Goal: Task Accomplishment & Management: Use online tool/utility

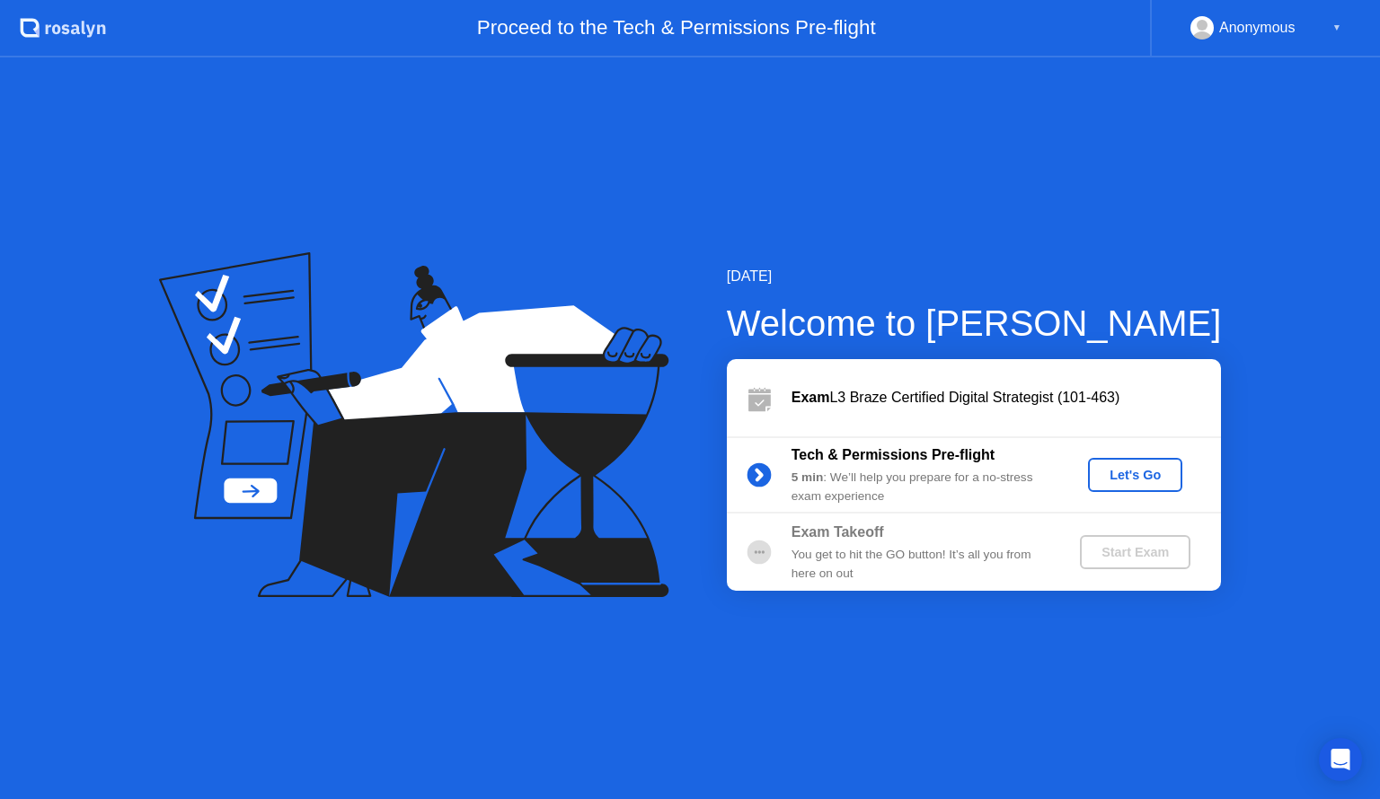
click at [1139, 469] on div "Let's Go" at bounding box center [1135, 475] width 80 height 14
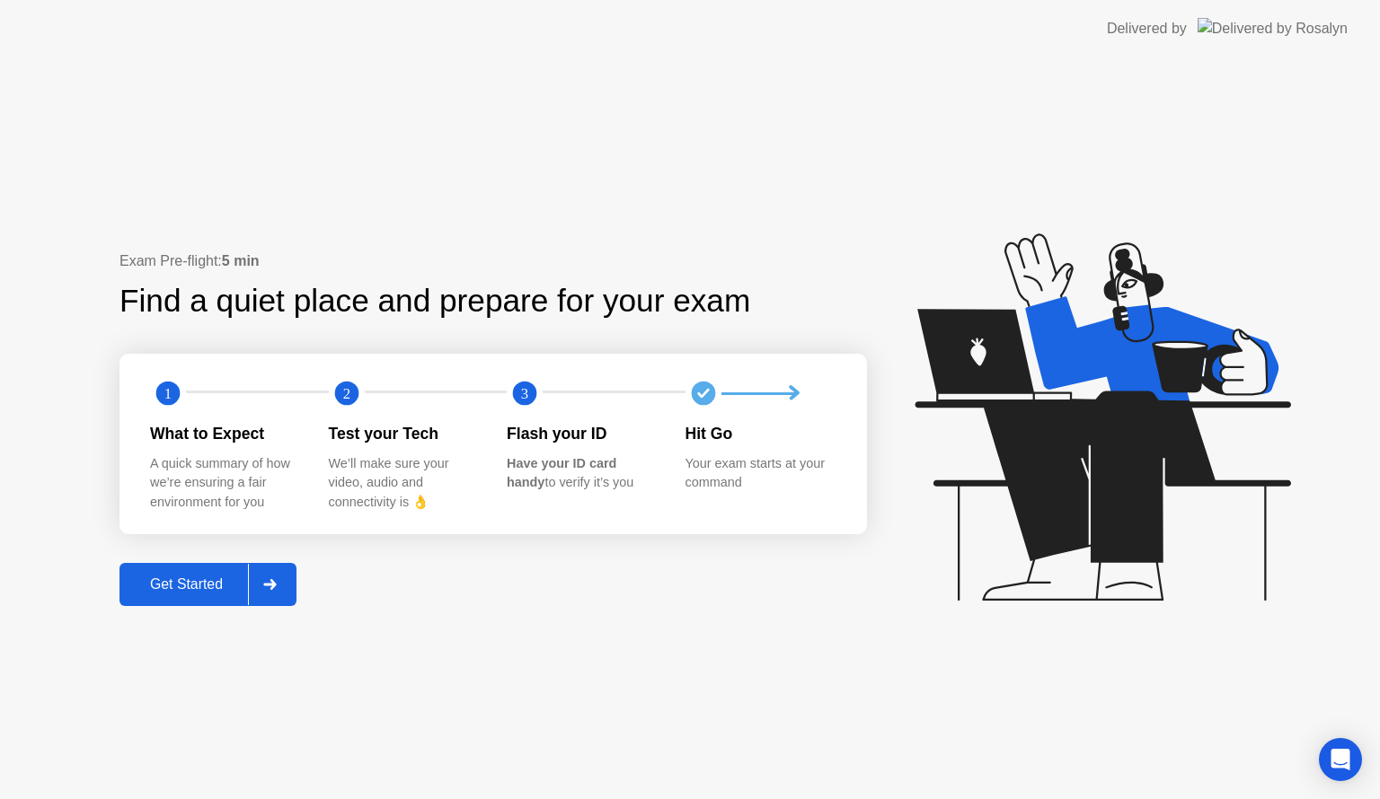
click at [176, 592] on div "Get Started" at bounding box center [186, 585] width 123 height 16
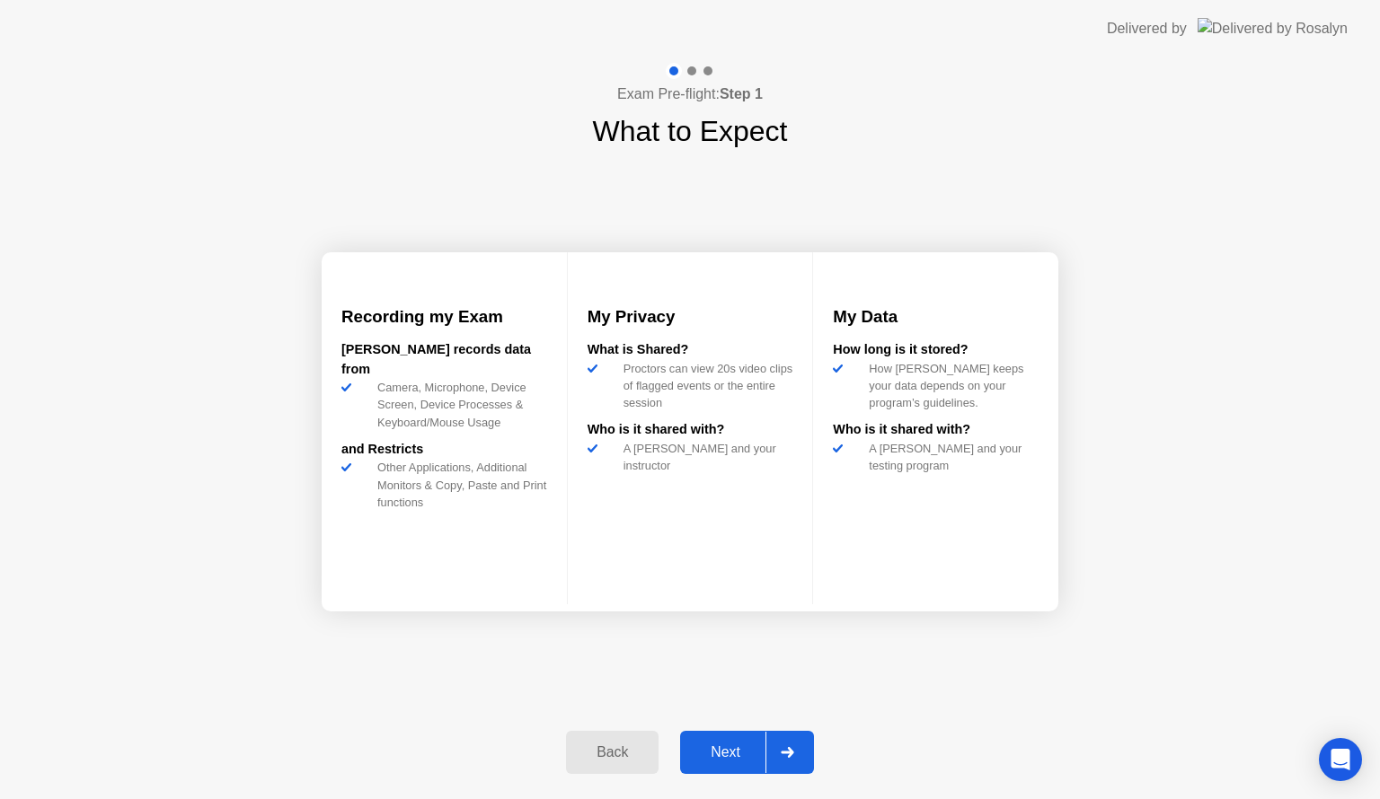
click at [713, 747] on div "Next" at bounding box center [725, 753] width 80 height 16
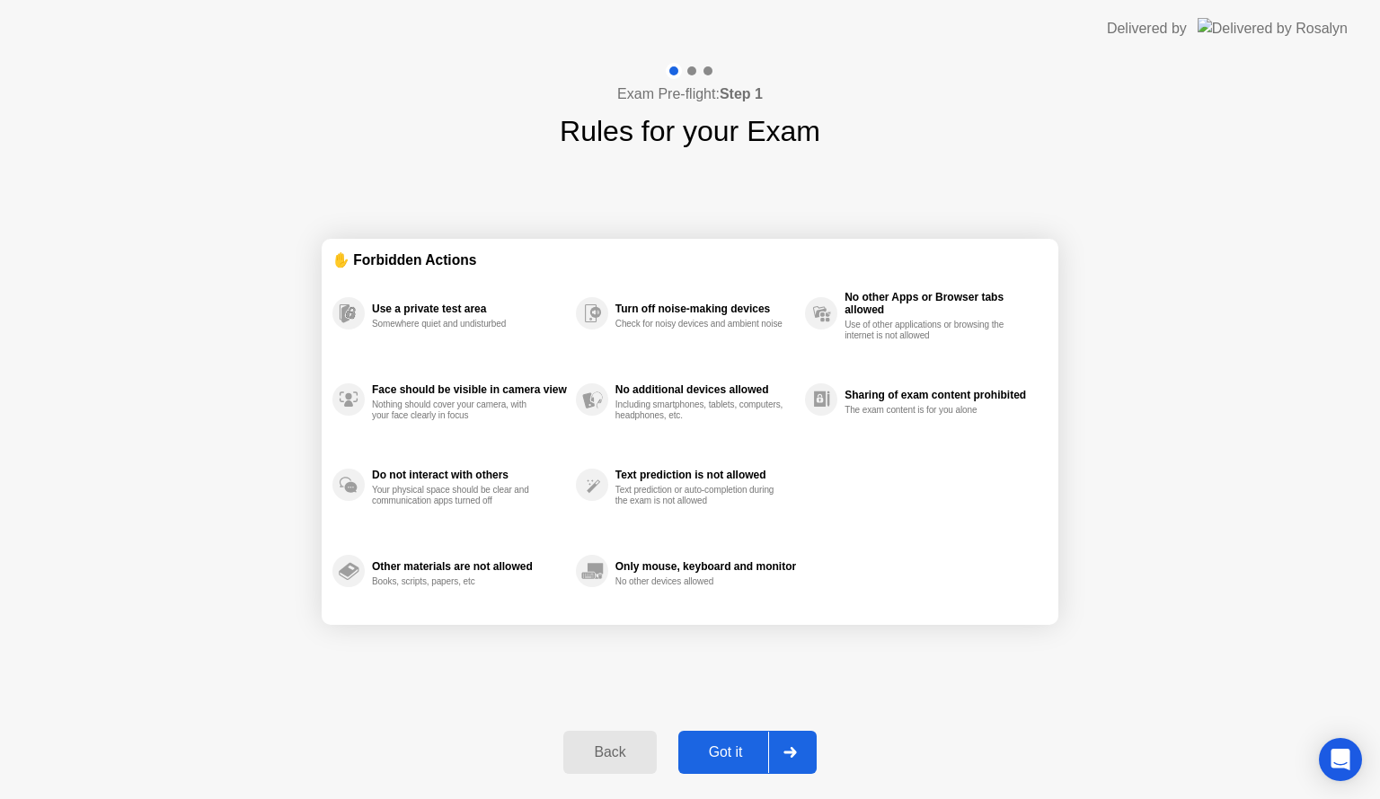
click at [735, 745] on div "Got it" at bounding box center [726, 753] width 84 height 16
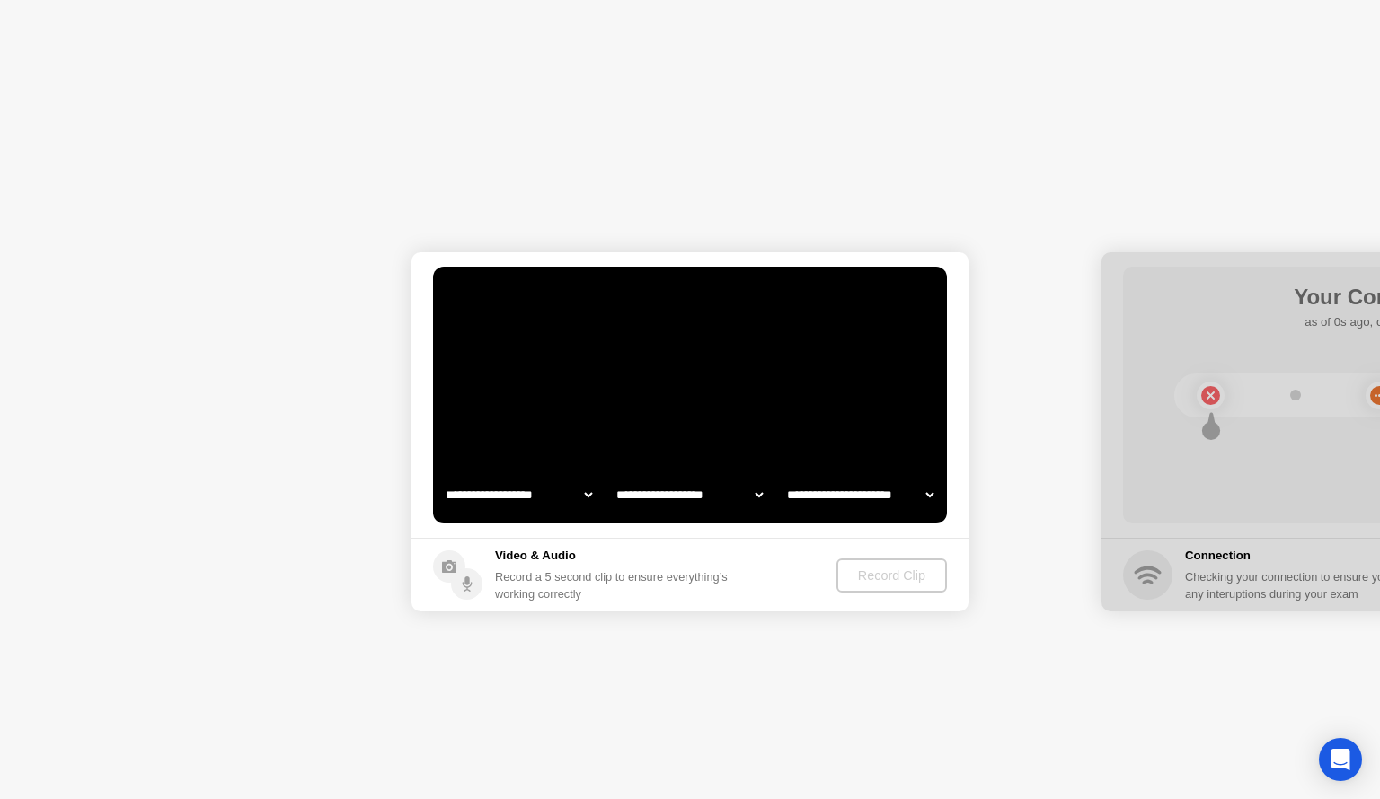
select select "**********"
select select "*******"
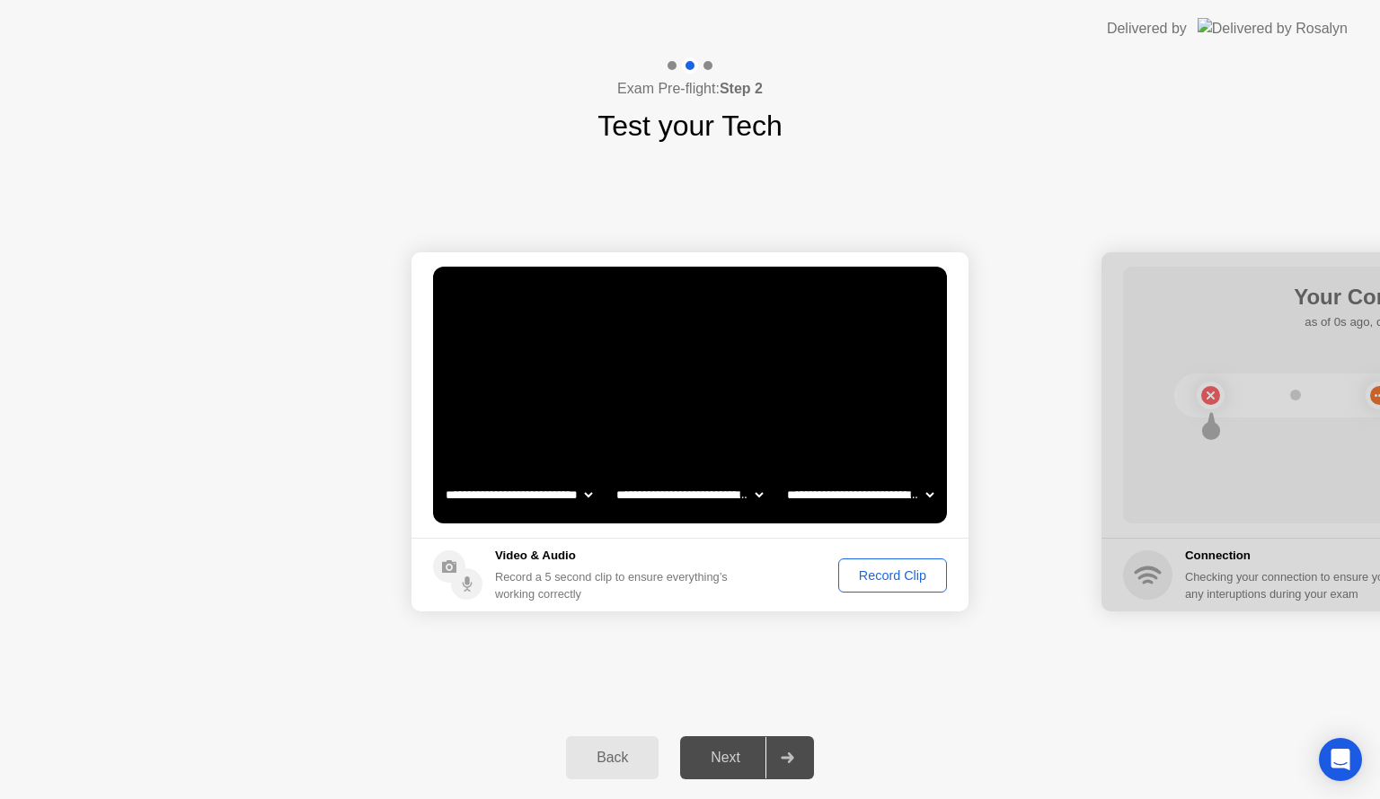
click at [879, 573] on div "Record Clip" at bounding box center [892, 576] width 96 height 14
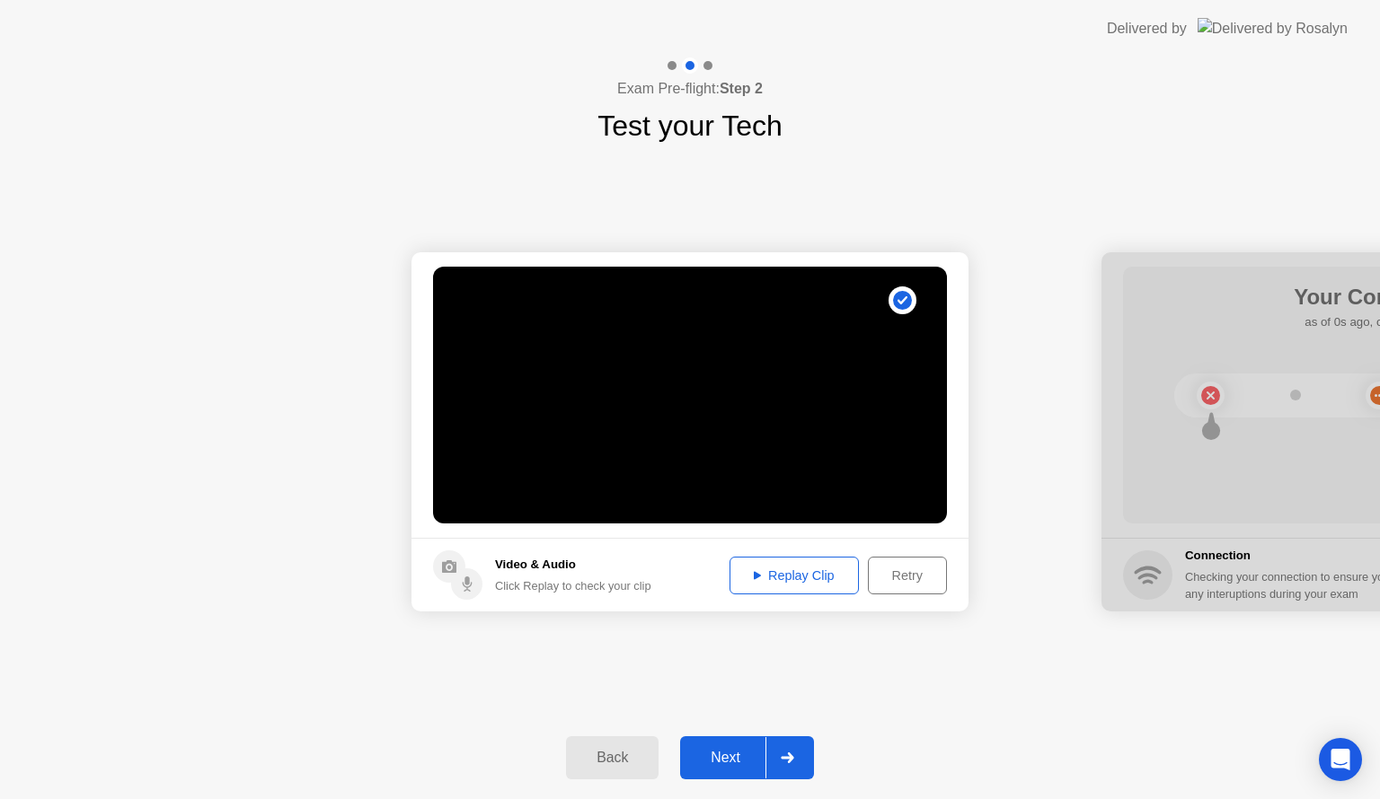
click at [733, 754] on div "Next" at bounding box center [725, 758] width 80 height 16
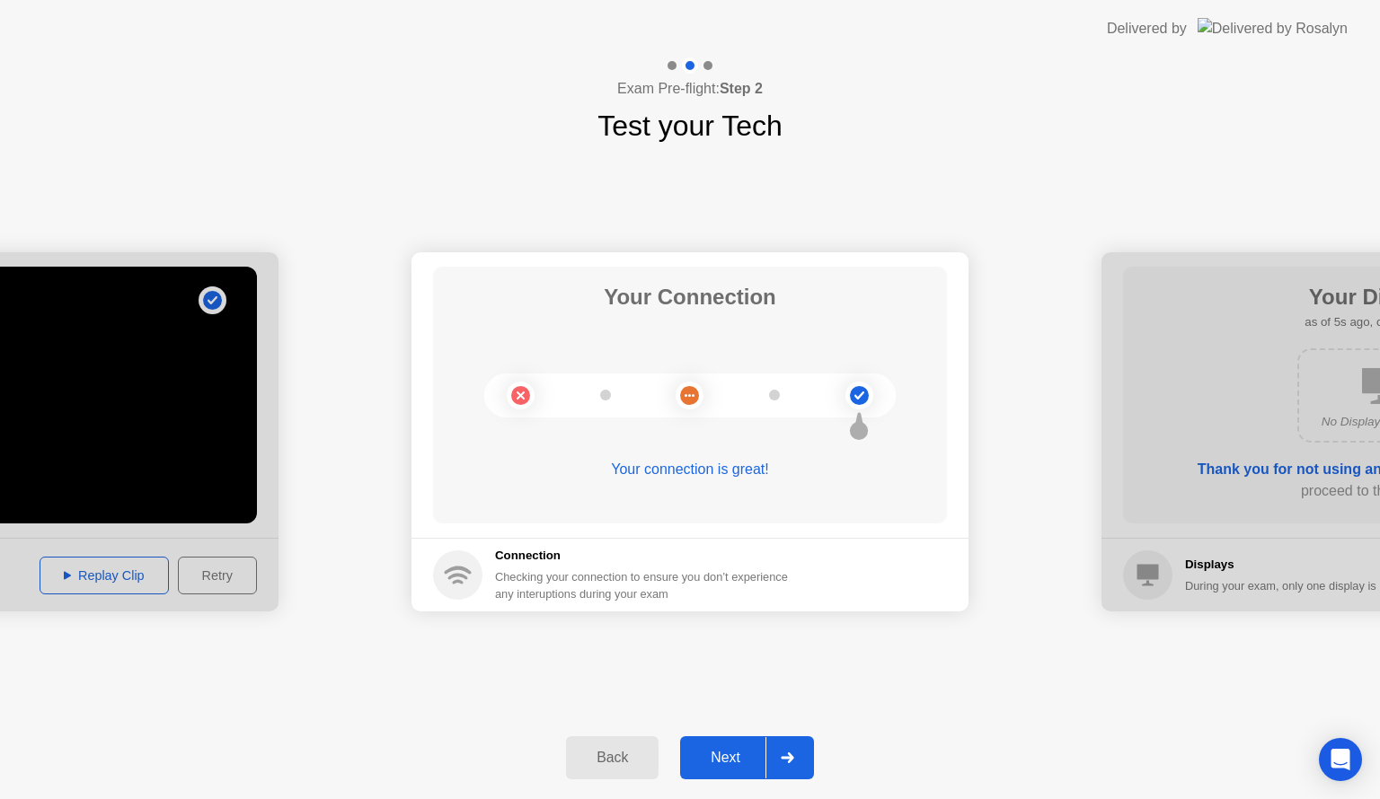
click at [713, 751] on div "Next" at bounding box center [725, 758] width 80 height 16
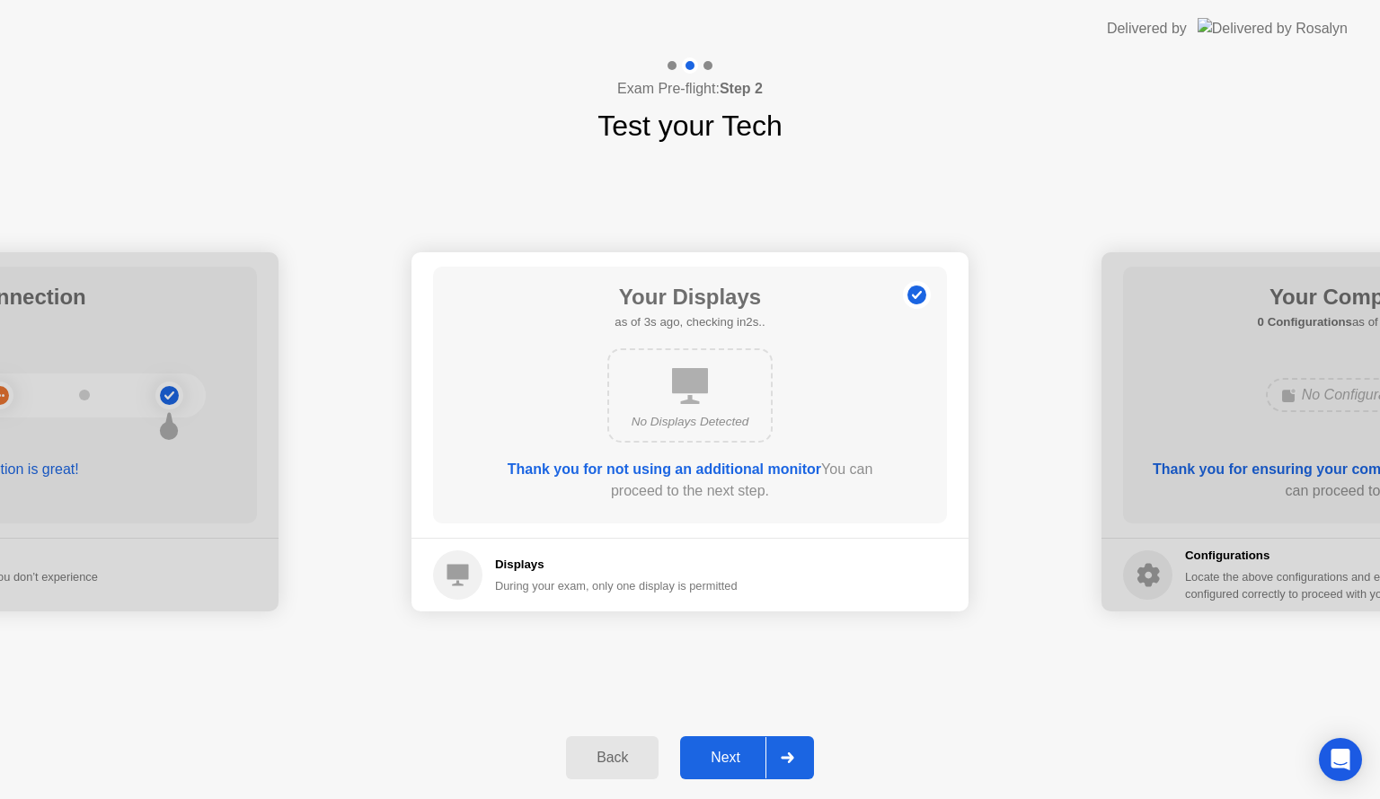
click at [713, 751] on div "Next" at bounding box center [725, 758] width 80 height 16
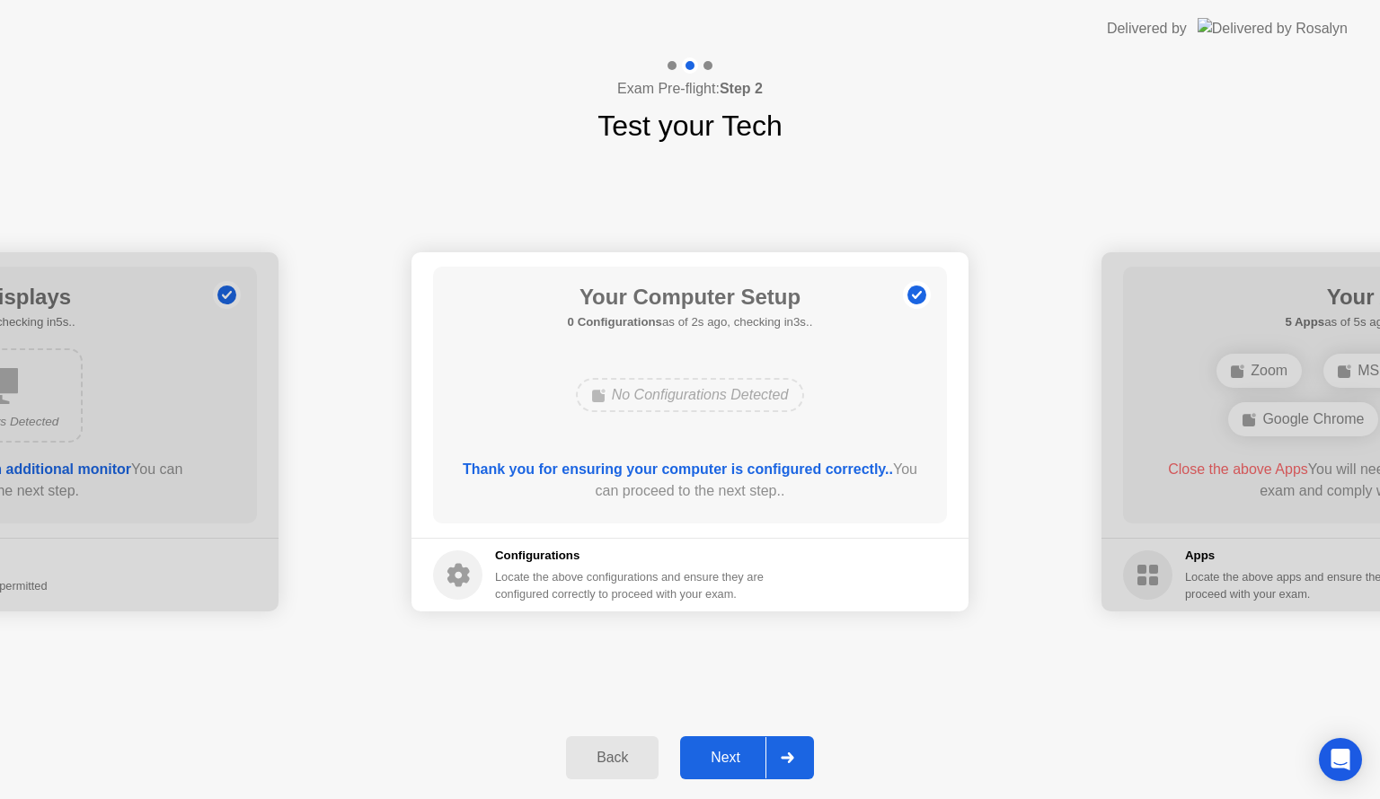
click at [713, 751] on div "Next" at bounding box center [725, 758] width 80 height 16
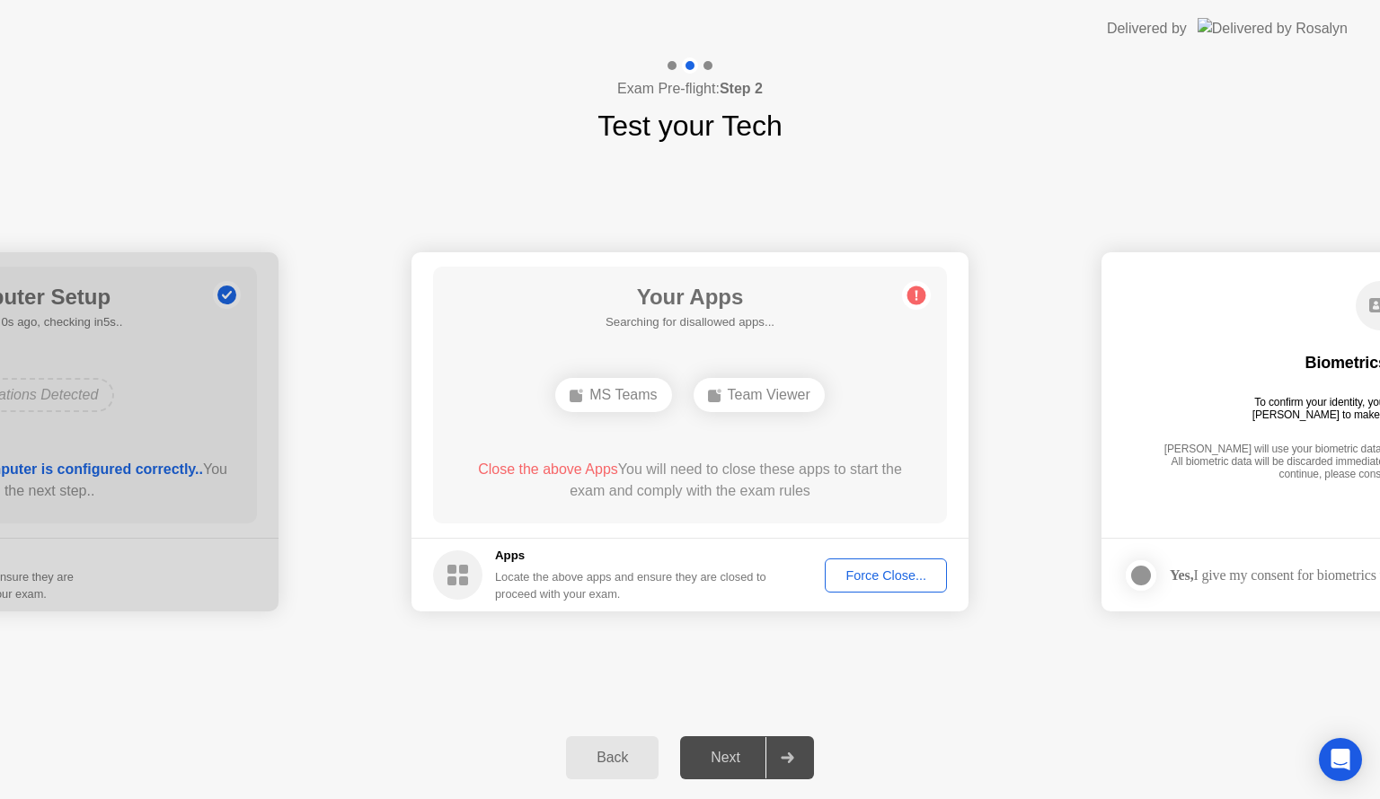
click at [726, 678] on div "**********" at bounding box center [690, 431] width 1380 height 569
click at [906, 578] on div "Force Close..." at bounding box center [886, 576] width 110 height 14
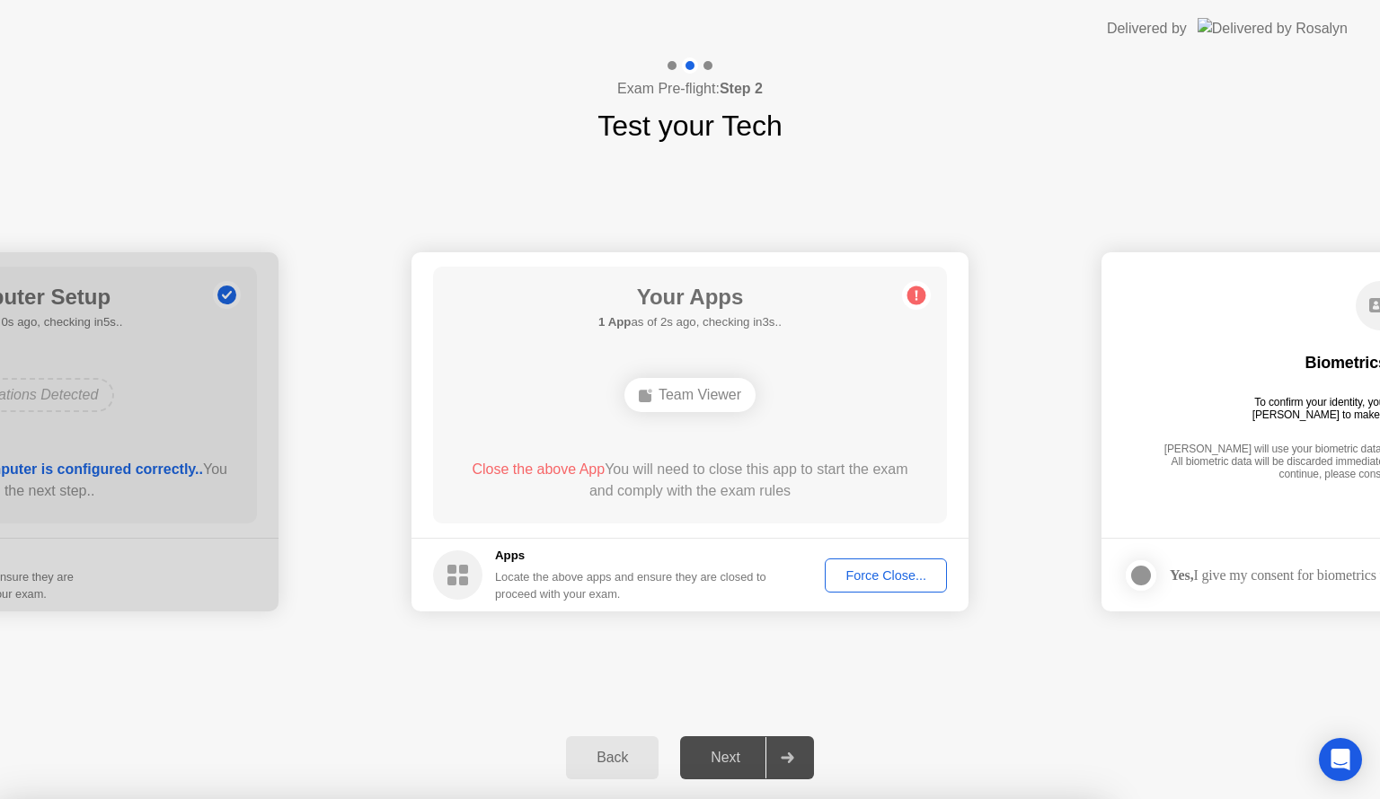
click at [1060, 799] on div at bounding box center [690, 799] width 1380 height 0
click at [736, 750] on div "Next" at bounding box center [725, 758] width 80 height 16
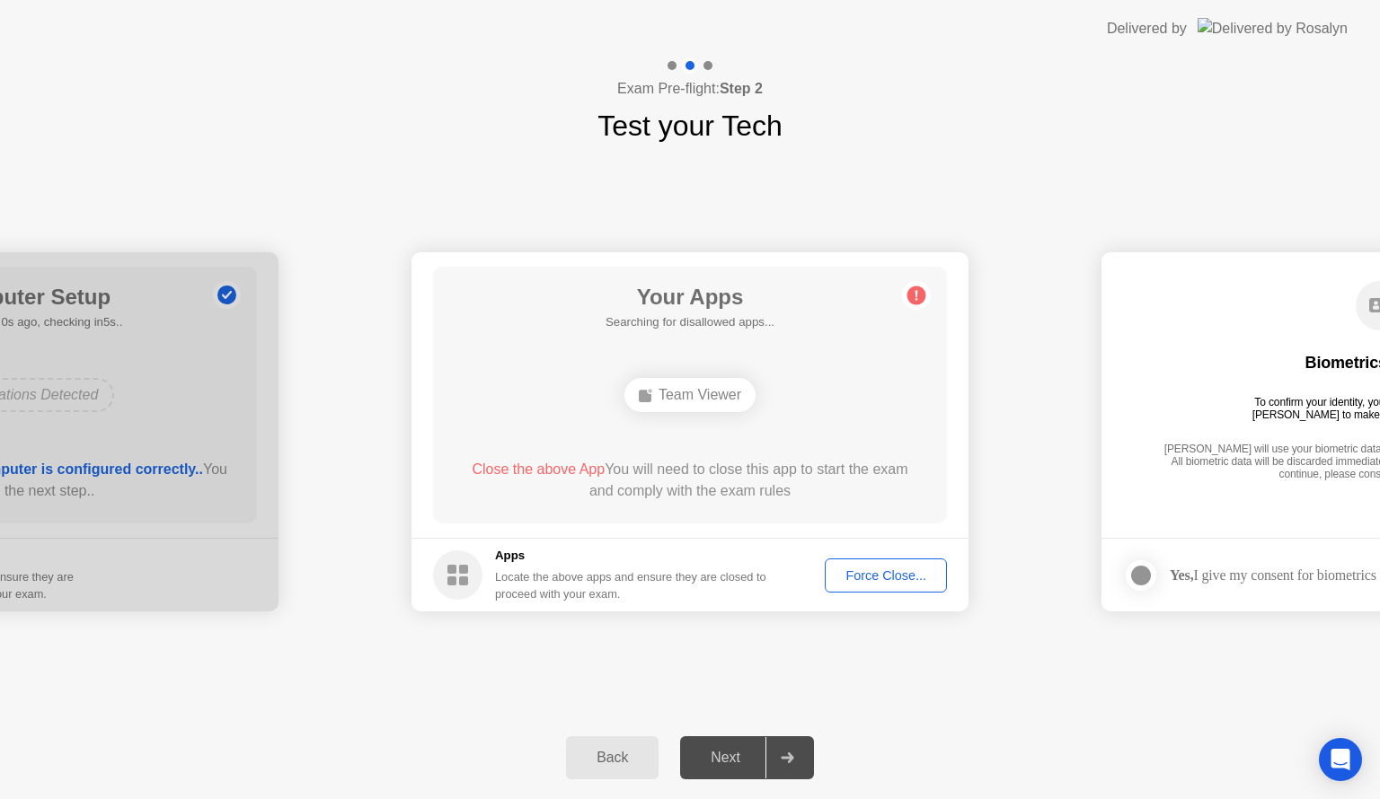
click at [720, 387] on div "Team Viewer" at bounding box center [689, 395] width 131 height 34
click at [693, 397] on div "Team Viewer" at bounding box center [689, 395] width 131 height 34
click at [645, 395] on rect at bounding box center [645, 396] width 13 height 13
click at [501, 552] on h5 "Apps" at bounding box center [631, 556] width 272 height 18
click at [864, 569] on div "Force Close..." at bounding box center [886, 576] width 110 height 14
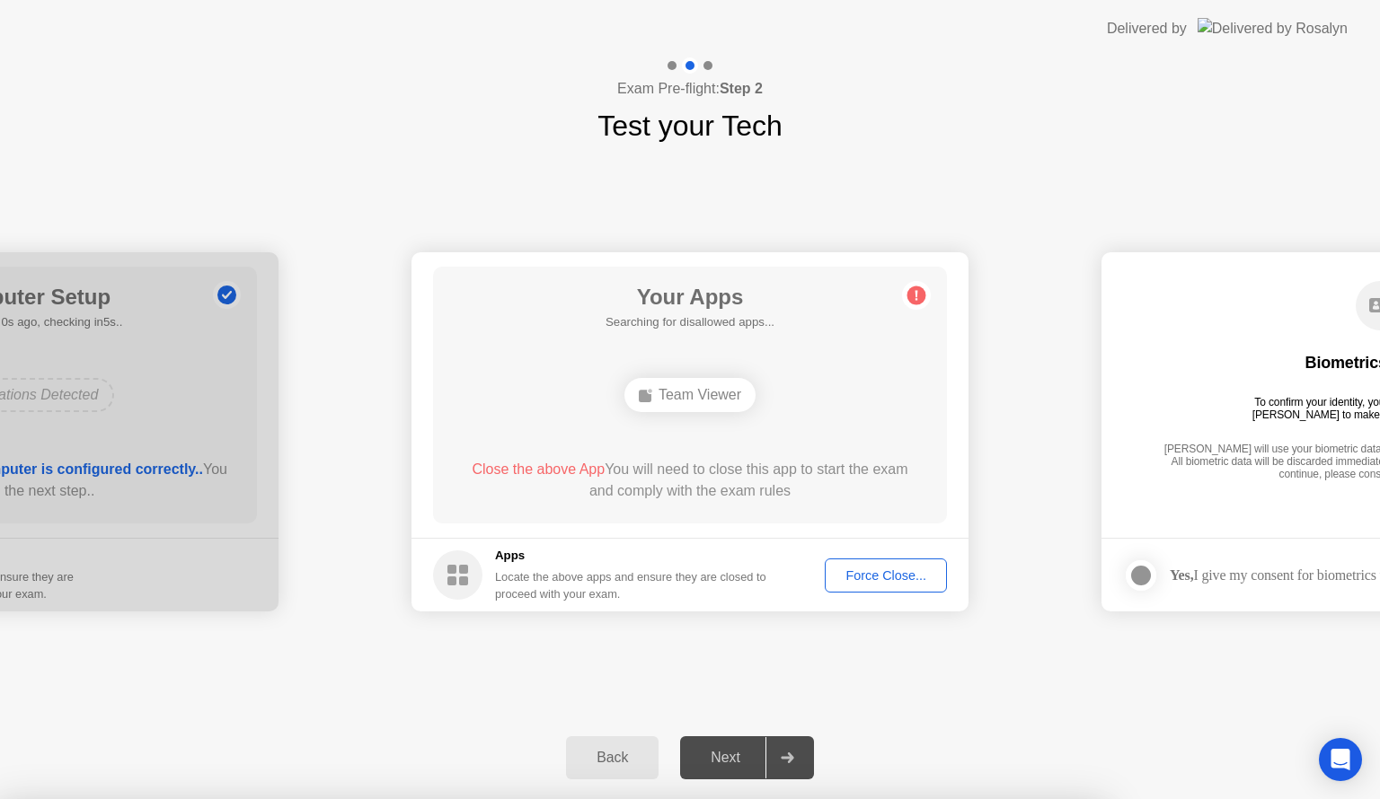
click at [758, 509] on div "Your Apps 1 App as of 0s ago, checking in5s.. Team Viewer Close the above App Y…" at bounding box center [690, 395] width 514 height 257
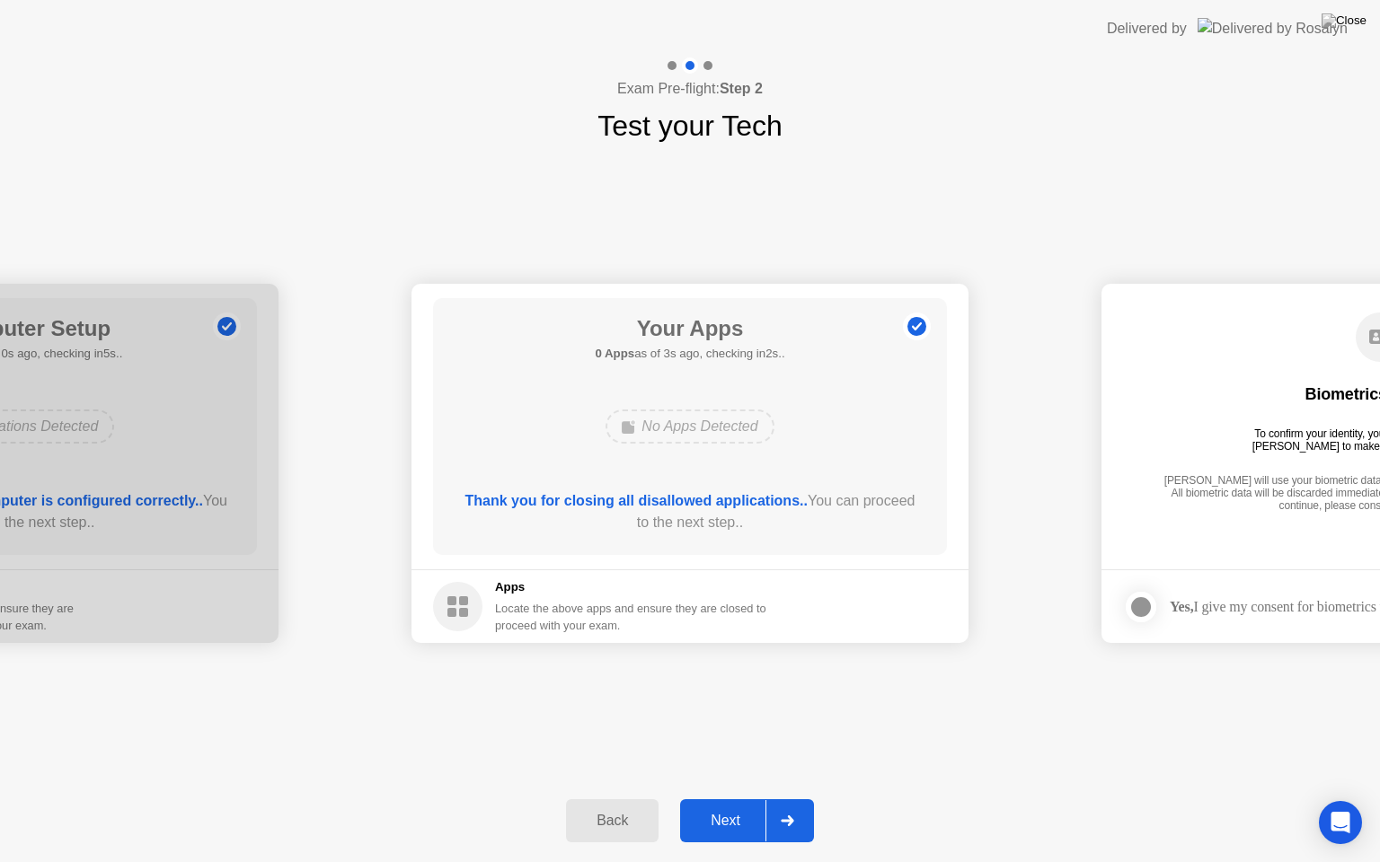
click at [1009, 686] on div "**********" at bounding box center [690, 463] width 1380 height 632
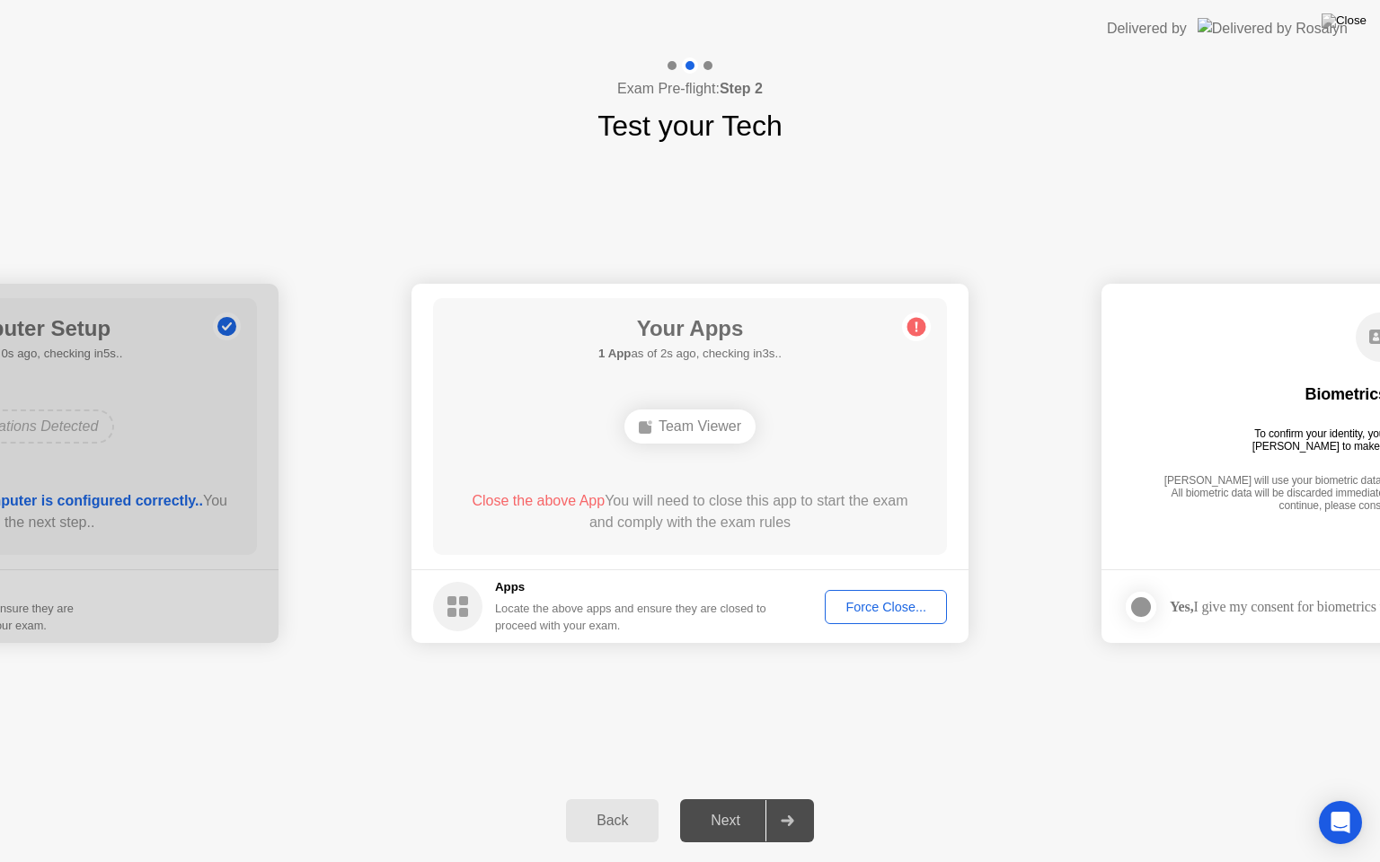
click at [721, 416] on div "Team Viewer" at bounding box center [689, 427] width 131 height 34
click at [734, 799] on div "Next" at bounding box center [725, 821] width 80 height 16
click at [1319, 49] on div "Delivered by" at bounding box center [1227, 28] width 241 height 57
click at [1357, 26] on img at bounding box center [1343, 20] width 45 height 14
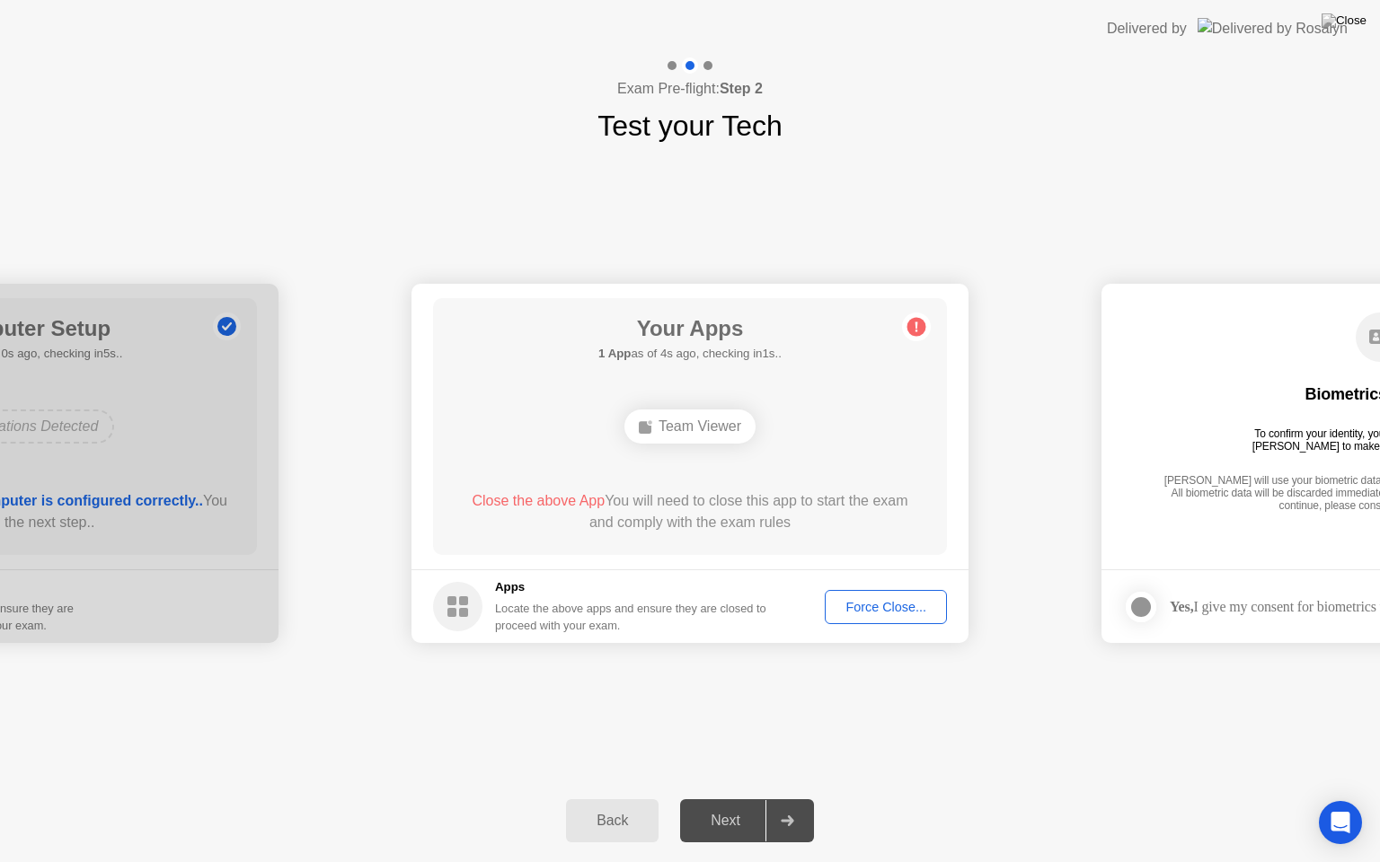
click at [596, 799] on div "Back" at bounding box center [612, 821] width 82 height 16
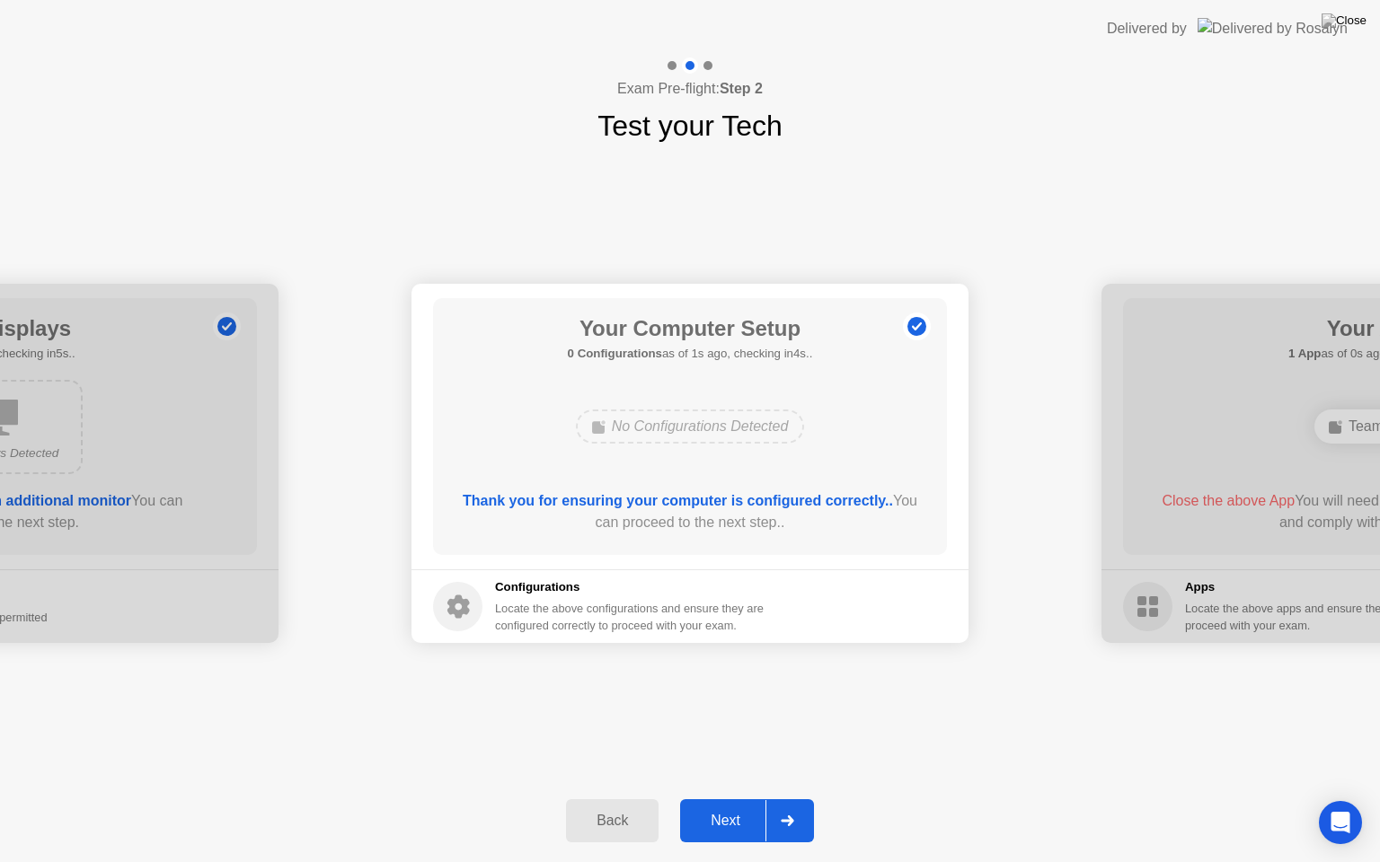
click at [722, 799] on div "Next" at bounding box center [725, 821] width 80 height 16
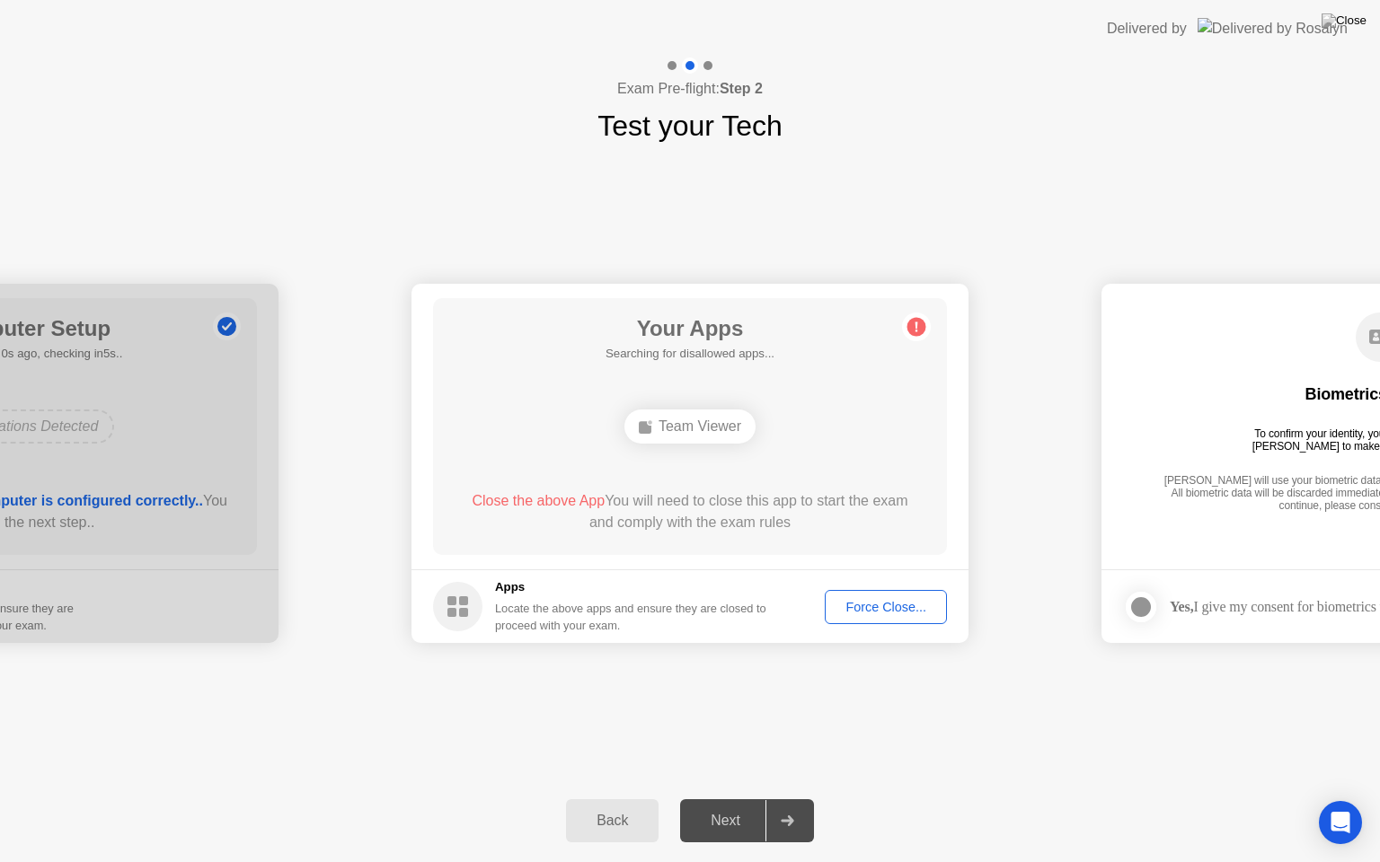
click at [708, 428] on div "Team Viewer" at bounding box center [689, 427] width 131 height 34
click at [891, 608] on div "Force Close..." at bounding box center [886, 607] width 110 height 14
drag, startPoint x: 1238, startPoint y: 861, endPoint x: 1229, endPoint y: 808, distance: 54.6
click at [1229, 799] on div "Back Next" at bounding box center [690, 821] width 1380 height 83
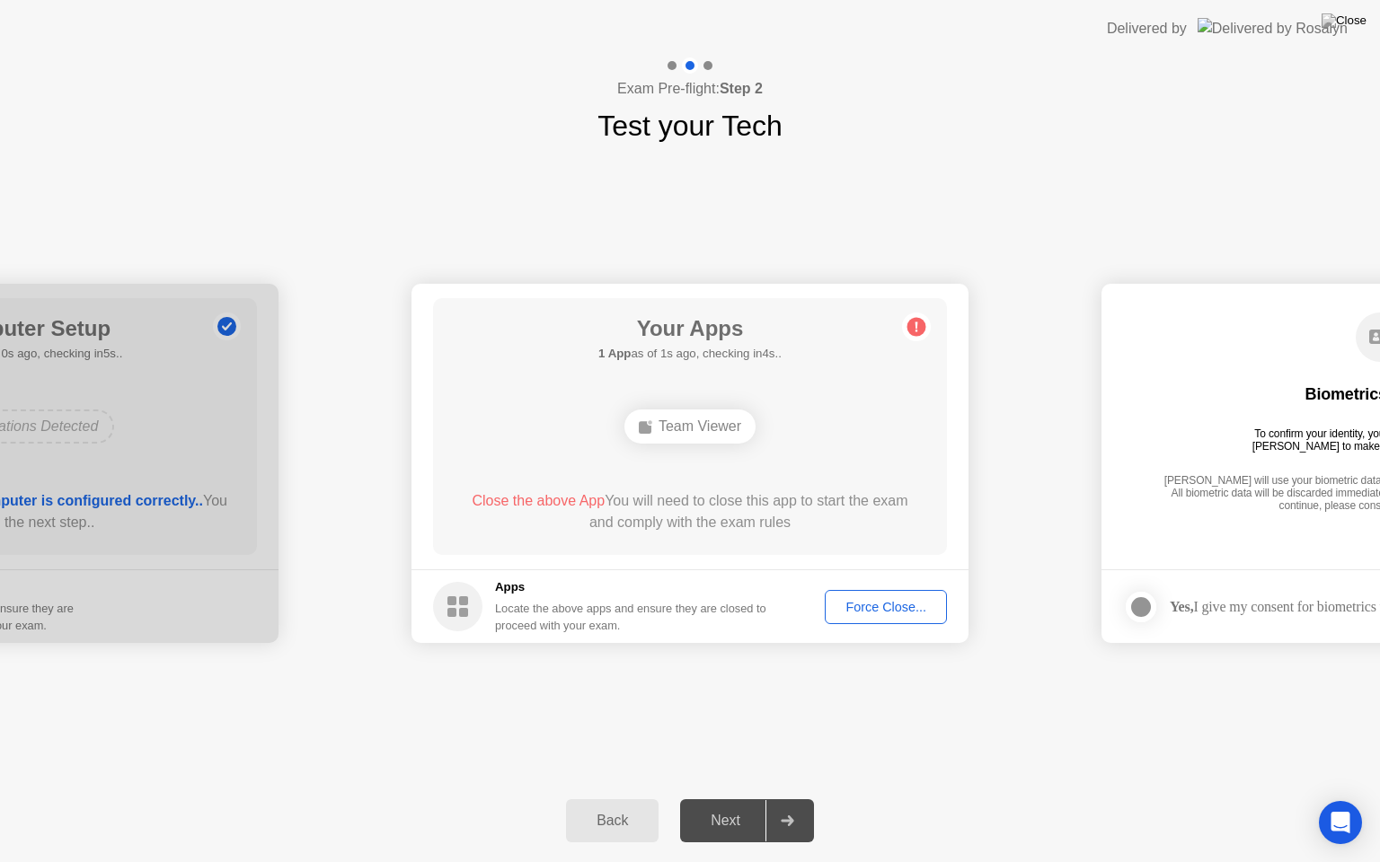
click at [975, 544] on body "**********" at bounding box center [690, 431] width 1380 height 862
click at [1144, 753] on div "**********" at bounding box center [690, 463] width 1380 height 632
click at [541, 498] on span "Close the above App" at bounding box center [538, 500] width 133 height 15
click at [755, 395] on div "Your Apps Searching for disallowed apps... Team Viewer Close the above App You …" at bounding box center [690, 426] width 514 height 257
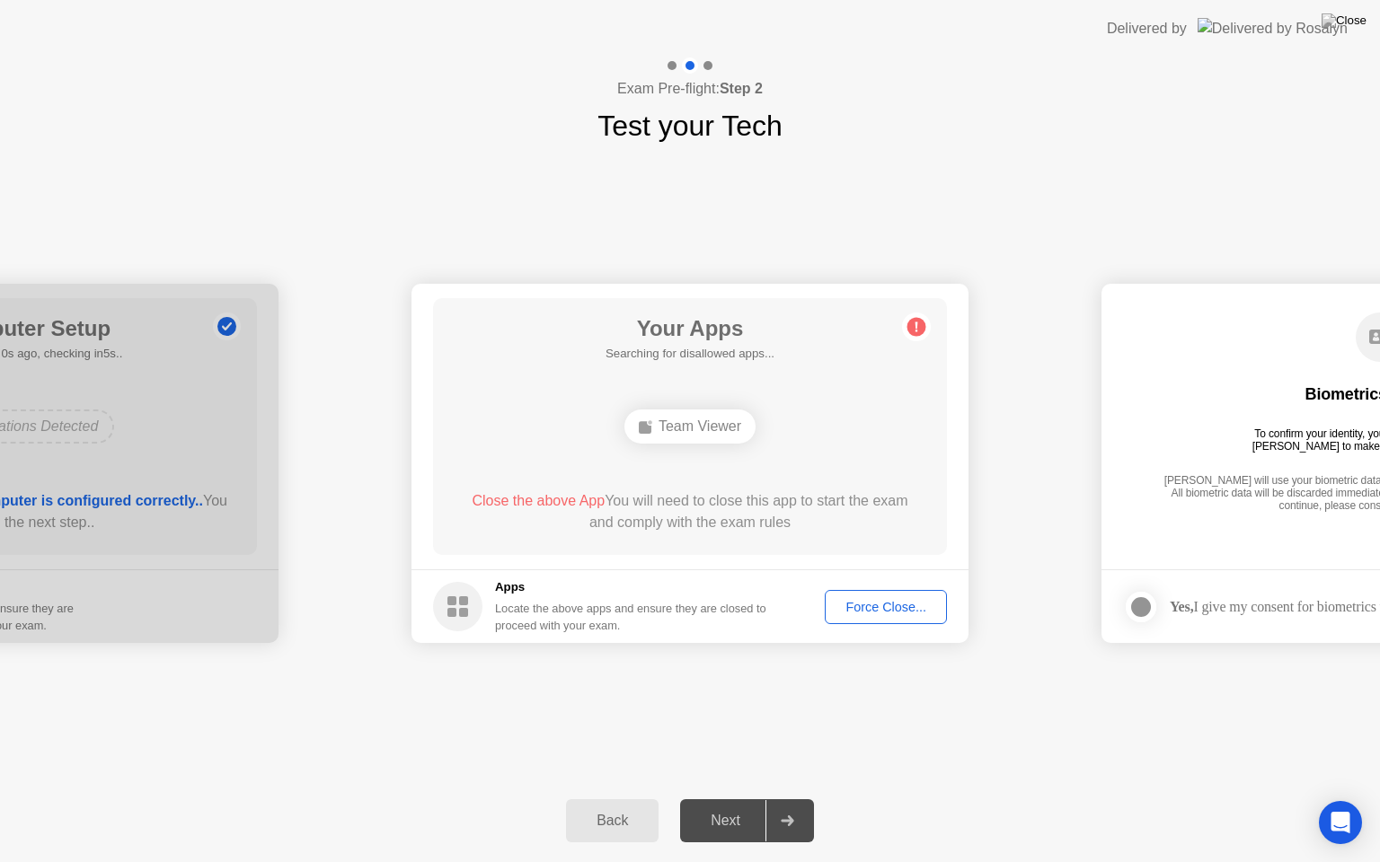
click at [683, 441] on div "Team Viewer" at bounding box center [689, 427] width 131 height 34
click at [743, 799] on div "Next" at bounding box center [725, 821] width 80 height 16
click at [1365, 22] on img at bounding box center [1343, 20] width 45 height 14
